Goal: Use online tool/utility: Utilize a website feature to perform a specific function

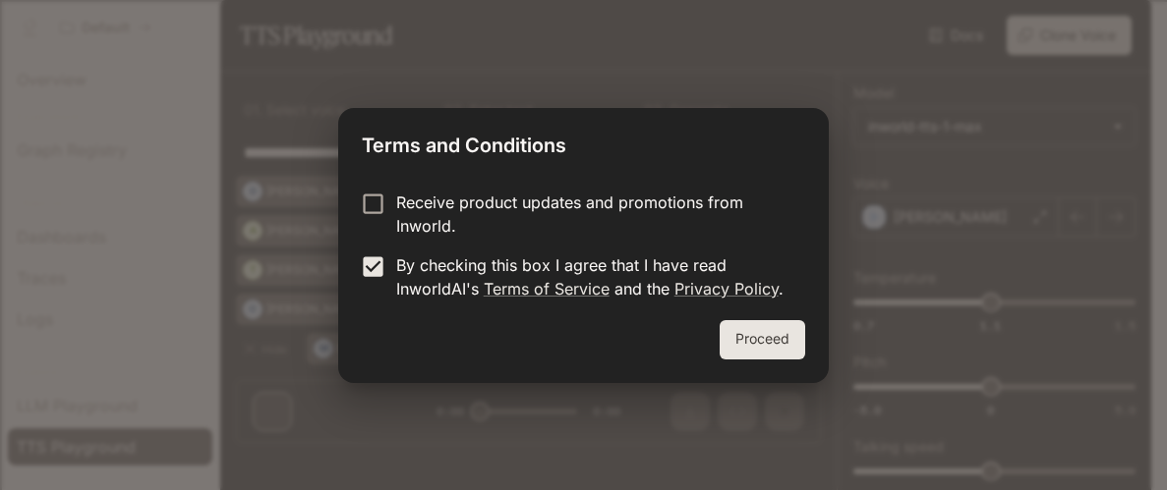
click at [783, 345] on button "Proceed" at bounding box center [762, 339] width 86 height 39
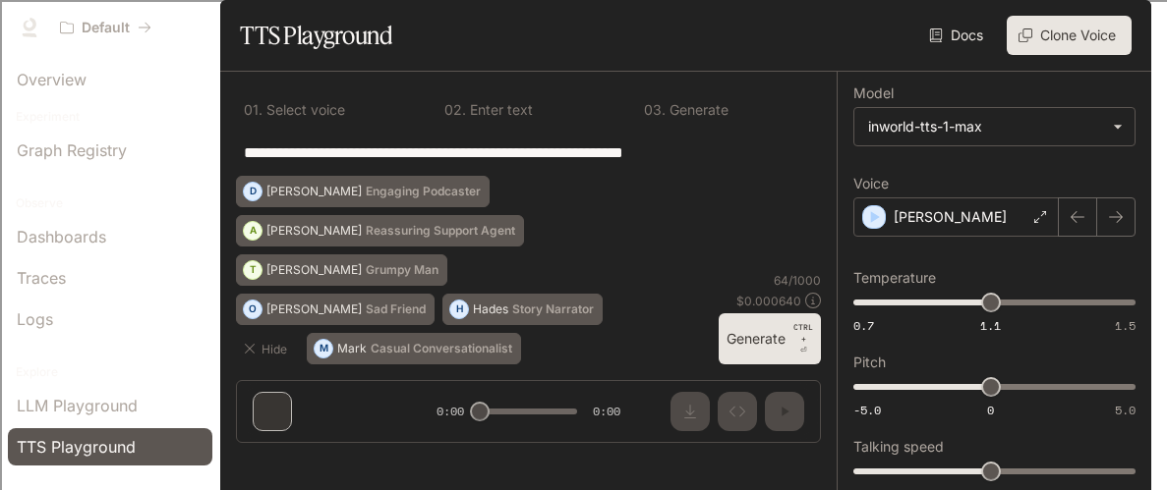
scroll to position [30, 0]
click at [426, 315] on p "Sad Friend" at bounding box center [396, 310] width 60 height 12
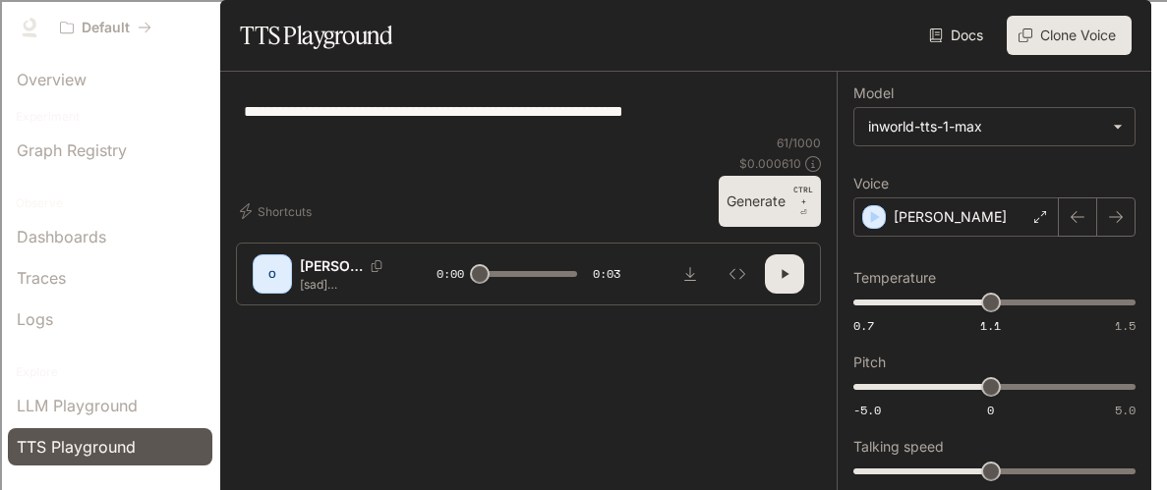
scroll to position [85, 0]
click at [311, 276] on p "[PERSON_NAME]" at bounding box center [331, 267] width 63 height 20
click at [367, 272] on icon "Copy Voice ID" at bounding box center [377, 266] width 20 height 12
click at [327, 293] on p "[sad] [PERSON_NAME] broke up with me last week. I'm still feeling lost." at bounding box center [347, 284] width 94 height 17
click at [314, 276] on p "[PERSON_NAME]" at bounding box center [331, 267] width 63 height 20
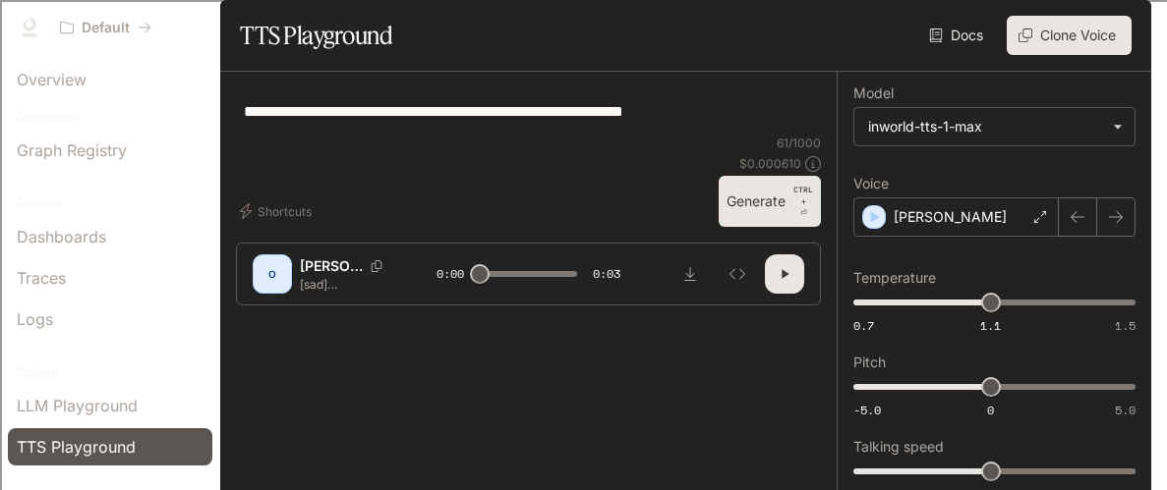
click at [278, 290] on div "O" at bounding box center [272, 273] width 31 height 31
click at [291, 294] on div "O" at bounding box center [272, 274] width 39 height 39
click at [751, 227] on button "Generate CTRL + ⏎" at bounding box center [769, 201] width 102 height 51
click at [784, 294] on button "button" at bounding box center [784, 274] width 39 height 39
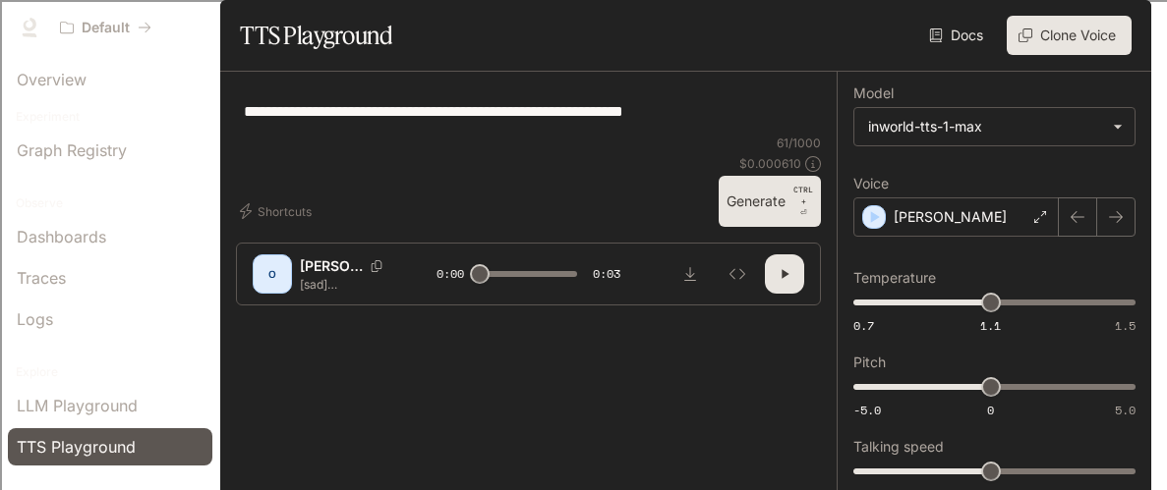
click at [732, 227] on button "Generate CTRL + ⏎" at bounding box center [769, 201] width 102 height 51
type input "*"
